Goal: Task Accomplishment & Management: Use online tool/utility

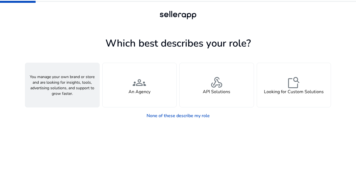
click at [67, 85] on span "person" at bounding box center [62, 82] width 13 height 13
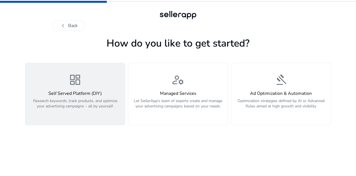
click at [105, 110] on p "Research keywords, track products, and optimize your advertising campaigns – al…" at bounding box center [75, 106] width 93 height 17
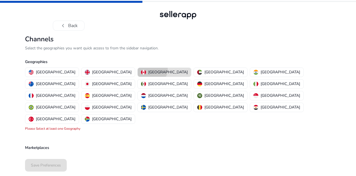
click at [148, 69] on p "[GEOGRAPHIC_DATA]" at bounding box center [168, 72] width 40 height 6
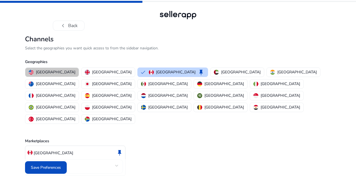
click at [53, 74] on p "[GEOGRAPHIC_DATA]" at bounding box center [56, 72] width 40 height 6
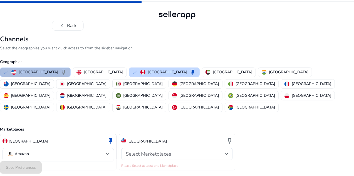
scroll to position [3, 0]
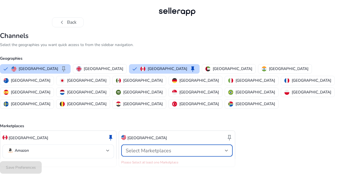
click at [225, 147] on div at bounding box center [226, 150] width 3 height 7
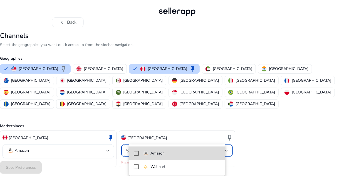
click at [199, 153] on span "Amazon" at bounding box center [181, 153] width 77 height 6
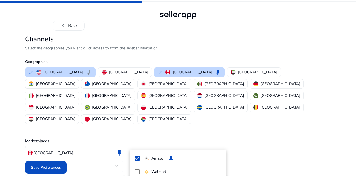
click at [243, 142] on div at bounding box center [178, 88] width 356 height 176
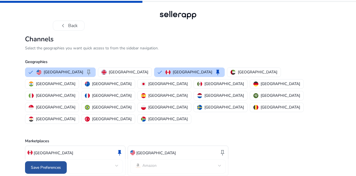
click at [51, 166] on span "Save Preferences" at bounding box center [46, 167] width 30 height 6
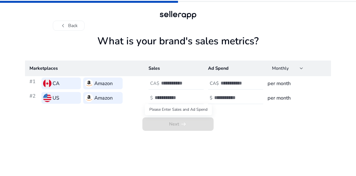
click at [181, 124] on span "Next arrow_right_alt" at bounding box center [178, 123] width 71 height 13
click at [184, 82] on input "number" at bounding box center [180, 83] width 38 height 6
click at [228, 81] on input "number" at bounding box center [240, 83] width 38 height 6
click at [285, 84] on h3 "per month" at bounding box center [297, 83] width 59 height 8
click at [183, 87] on div at bounding box center [186, 83] width 50 height 12
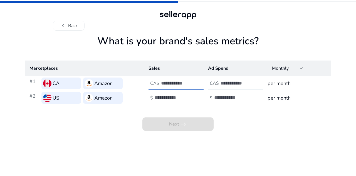
type input "*"
click at [218, 84] on h4 "CA$" at bounding box center [214, 83] width 9 height 5
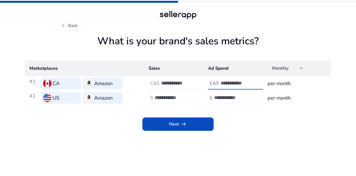
type input "*"
click at [166, 100] on input "*" at bounding box center [174, 97] width 38 height 6
type input "*"
click at [222, 98] on input "number" at bounding box center [233, 97] width 38 height 6
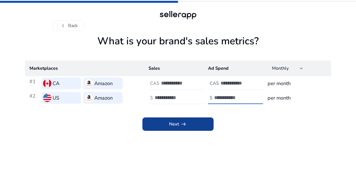
type input "*"
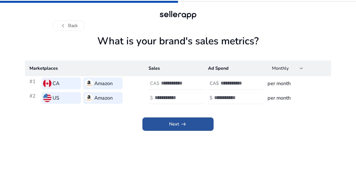
click at [186, 121] on span "arrow_right_alt" at bounding box center [183, 124] width 7 height 7
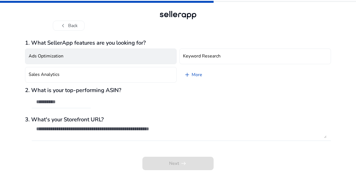
click at [119, 57] on button "Ads Optimization" at bounding box center [101, 56] width 152 height 16
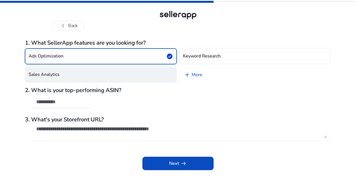
click at [121, 69] on button "Sales Analytics" at bounding box center [101, 75] width 152 height 16
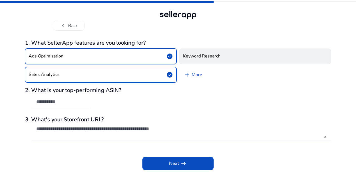
click at [221, 52] on button "Keyword Research" at bounding box center [256, 56] width 152 height 16
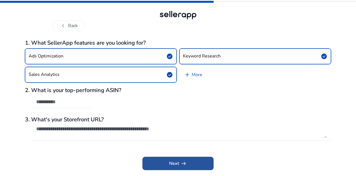
click at [160, 161] on span at bounding box center [178, 162] width 71 height 13
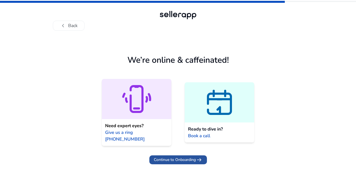
click at [168, 156] on span "Continue to Onboarding" at bounding box center [175, 159] width 42 height 6
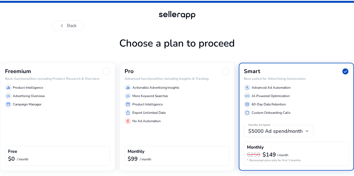
click at [115, 112] on div "Freemium Basic functionalities including Product Research & Overview equalizer …" at bounding box center [57, 117] width 115 height 108
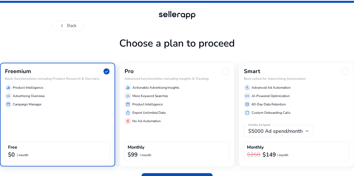
scroll to position [14, 0]
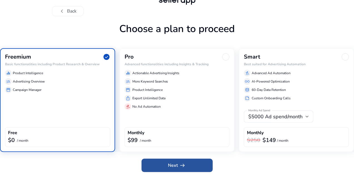
click at [167, 162] on span at bounding box center [177, 164] width 71 height 13
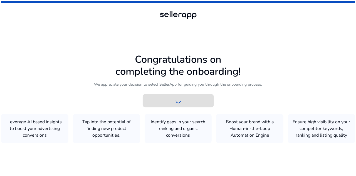
scroll to position [0, 0]
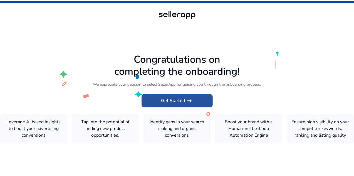
click at [185, 97] on span "Get Started arrow_right_alt" at bounding box center [177, 100] width 32 height 7
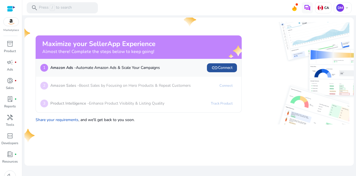
click at [218, 66] on span "link" at bounding box center [215, 67] width 7 height 7
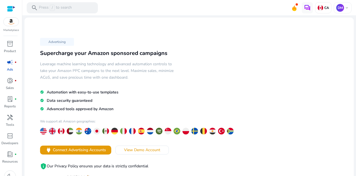
click at [8, 12] on div at bounding box center [11, 8] width 8 height 8
click at [8, 10] on div at bounding box center [11, 9] width 8 height 6
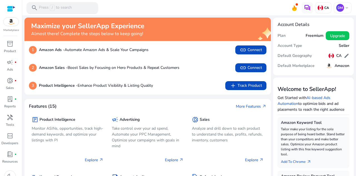
click at [77, 8] on div "search Press / to search" at bounding box center [62, 7] width 71 height 11
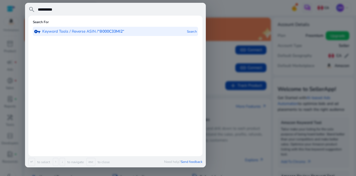
type input "**********"
click at [114, 30] on b "“B000C33MI2“" at bounding box center [111, 31] width 26 height 5
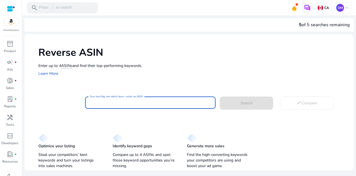
click at [161, 103] on input "Your next big win starts here—enter an ASIN" at bounding box center [151, 102] width 122 height 6
paste input "**********"
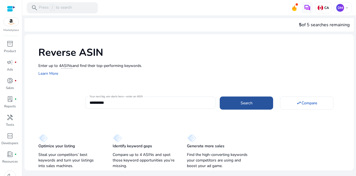
click at [259, 100] on span at bounding box center [246, 102] width 53 height 13
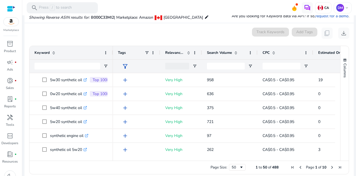
scroll to position [109, 0]
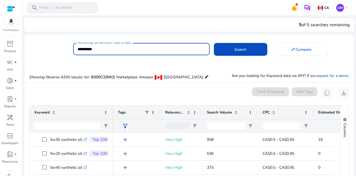
click at [114, 49] on input "**********" at bounding box center [142, 49] width 128 height 6
paste input "***"
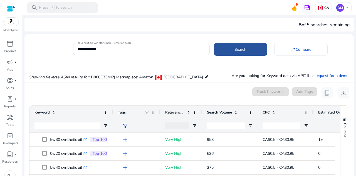
click at [218, 49] on span at bounding box center [240, 49] width 53 height 13
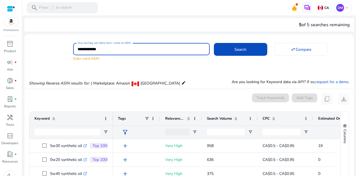
click at [119, 51] on input "**********" at bounding box center [142, 49] width 128 height 6
paste input
type input "**********"
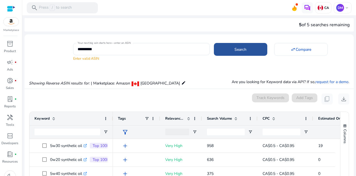
click at [226, 53] on span at bounding box center [240, 49] width 53 height 13
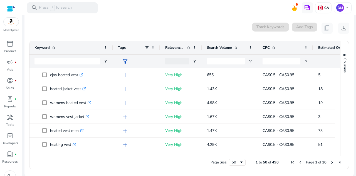
scroll to position [60, 0]
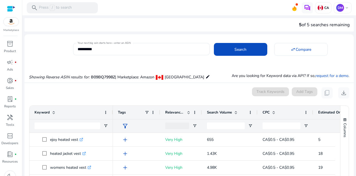
scroll to position [60, 0]
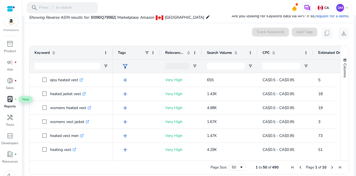
click at [10, 101] on span "lab_profile" at bounding box center [10, 98] width 7 height 7
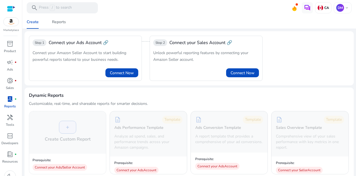
click at [8, 18] on img at bounding box center [11, 22] width 15 height 8
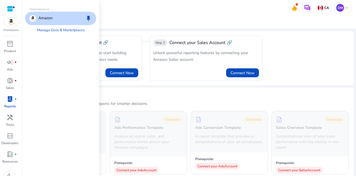
click at [8, 21] on img at bounding box center [11, 22] width 15 height 8
click at [38, 20] on p "Amazon" at bounding box center [45, 18] width 14 height 7
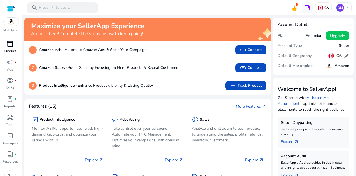
click at [8, 48] on p "Product" at bounding box center [10, 50] width 12 height 5
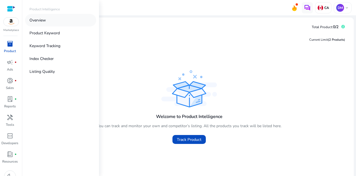
click at [54, 19] on link "Overview" at bounding box center [60, 20] width 71 height 13
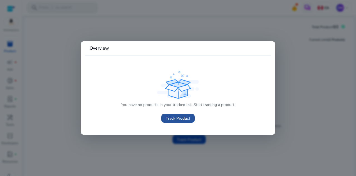
click at [181, 117] on span "Track Product" at bounding box center [178, 118] width 25 height 6
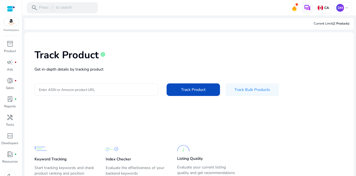
click at [111, 93] on div at bounding box center [96, 89] width 115 height 12
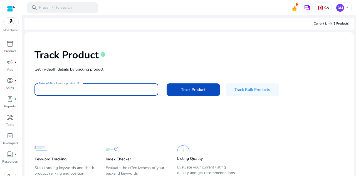
paste input "**********"
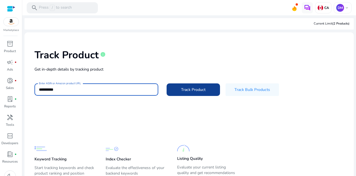
type input "**********"
click at [181, 88] on span "Track Product" at bounding box center [193, 90] width 25 height 6
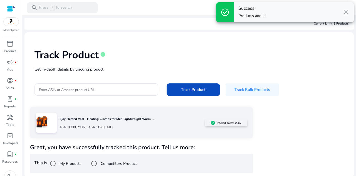
click at [346, 11] on span "close" at bounding box center [346, 12] width 7 height 7
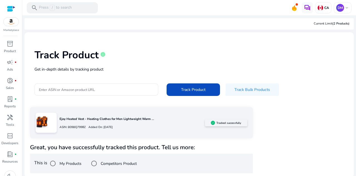
scroll to position [1, 0]
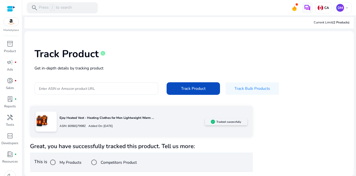
click at [49, 120] on div at bounding box center [46, 121] width 21 height 20
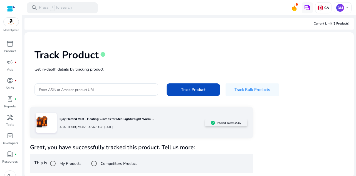
click at [8, 10] on div at bounding box center [11, 9] width 8 height 6
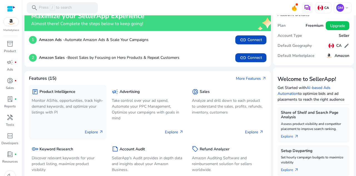
scroll to position [43, 0]
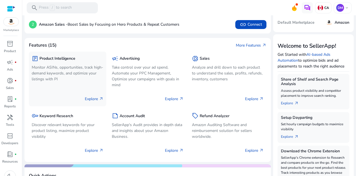
click at [84, 69] on p "Monitor ASINs, opportunities, track high-demand keywords, and optimize your lis…" at bounding box center [68, 73] width 72 height 18
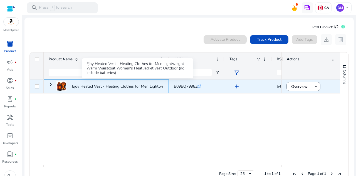
click at [100, 85] on p "Ejoy Heated Vest - Heating Clothes for Men Lightweight Warm Waistcoat..." at bounding box center [137, 85] width 131 height 11
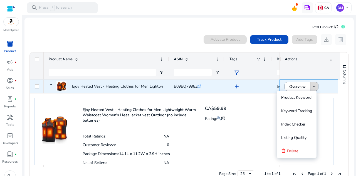
click at [312, 85] on mat-icon "keyboard_arrow_down" at bounding box center [314, 86] width 5 height 5
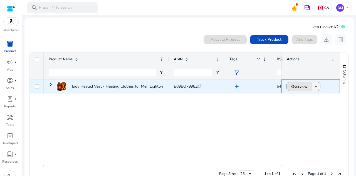
click at [310, 85] on span at bounding box center [299, 86] width 25 height 13
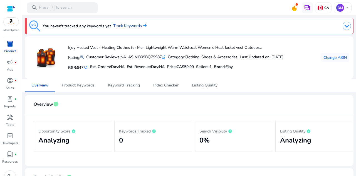
click at [151, 54] on div "ASIN: B09BQ7998Z .st0{fill:#2c8af8}" at bounding box center [146, 57] width 37 height 6
copy div "B09BQ7998Z"
